Goal: Check status: Check status

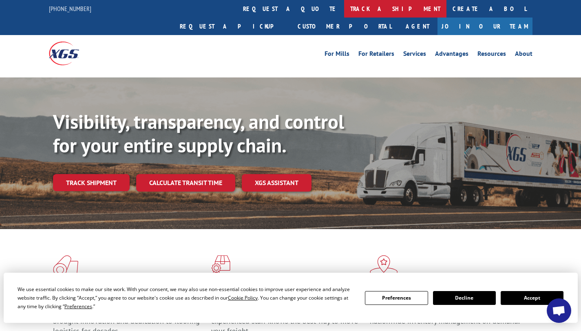
click at [344, 9] on link "track a shipment" at bounding box center [395, 9] width 102 height 18
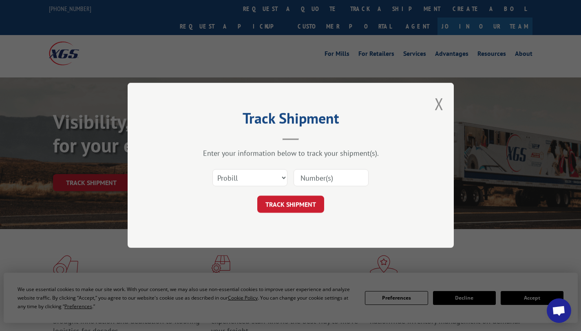
click at [321, 178] on input at bounding box center [330, 178] width 75 height 17
paste input "17693255"
type input "17693255"
click at [309, 213] on div "TRACK SHIPMENT" at bounding box center [290, 204] width 244 height 17
click at [308, 208] on button "TRACK SHIPMENT" at bounding box center [290, 204] width 67 height 17
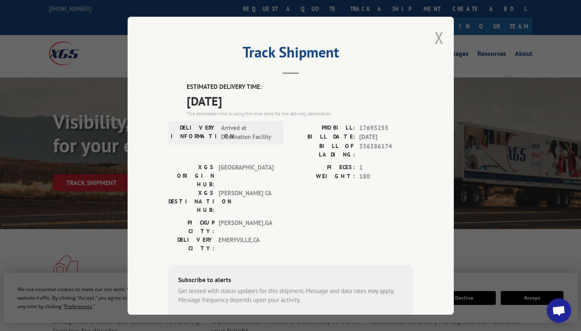
click at [434, 37] on button "Close modal" at bounding box center [438, 38] width 9 height 22
click at [433, 51] on li "Advantages" at bounding box center [451, 55] width 42 height 9
